Goal: Task Accomplishment & Management: Manage account settings

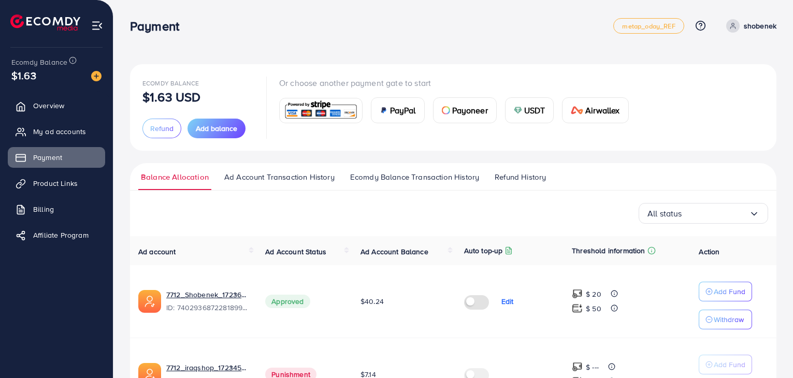
scroll to position [104, 0]
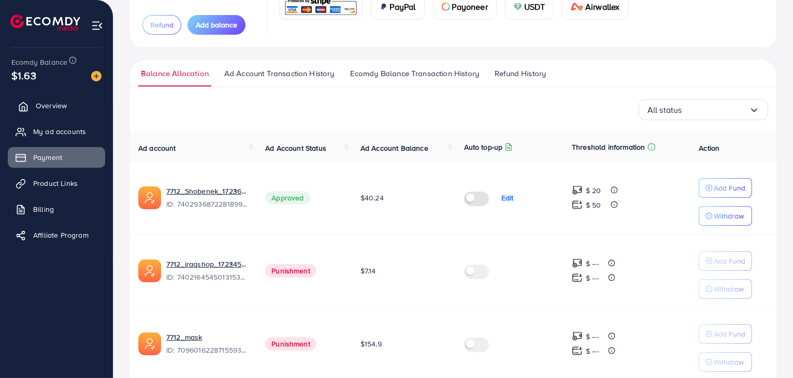
click at [54, 110] on span "Overview" at bounding box center [51, 105] width 31 height 10
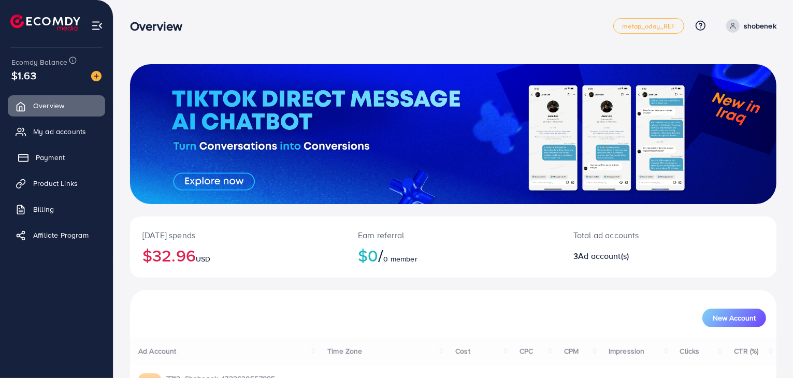
click at [62, 153] on span "Payment" at bounding box center [50, 157] width 29 height 10
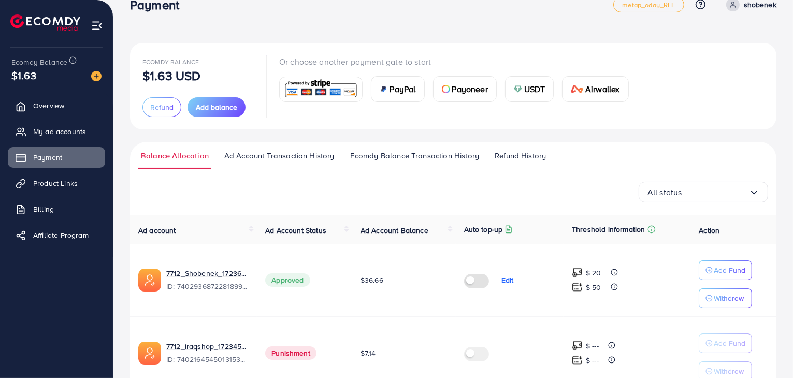
scroll to position [104, 0]
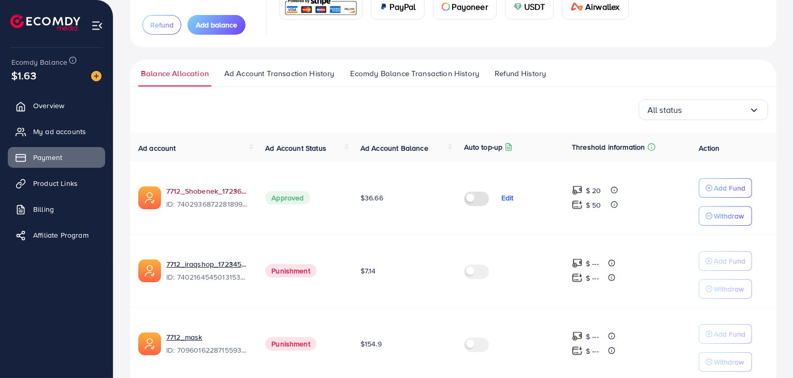
click at [233, 195] on link "7712_Shobenek_1723630557985" at bounding box center [207, 191] width 82 height 10
click at [69, 109] on link "Overview" at bounding box center [56, 105] width 97 height 21
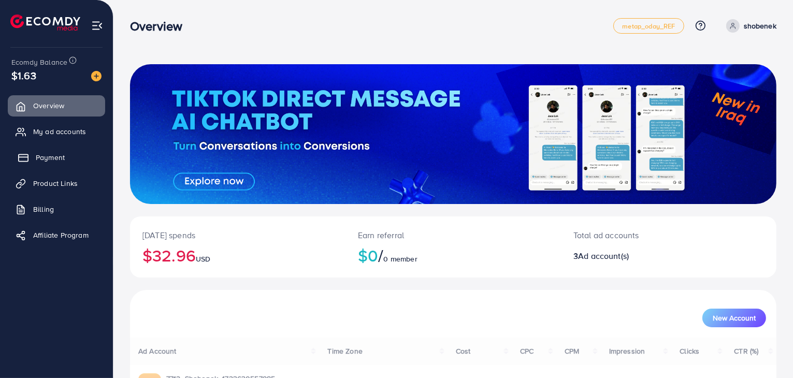
click at [76, 166] on link "Payment" at bounding box center [56, 157] width 97 height 21
